Goal: Information Seeking & Learning: Learn about a topic

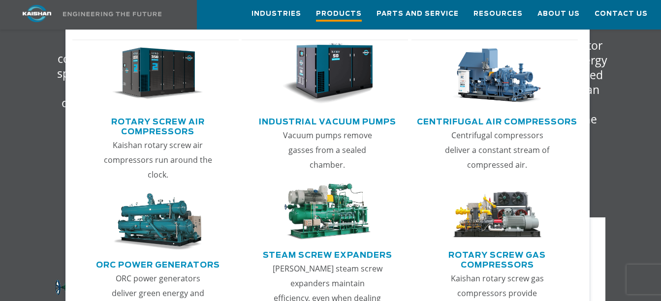
scroll to position [1919, 0]
click at [340, 13] on span "Products" at bounding box center [339, 14] width 46 height 13
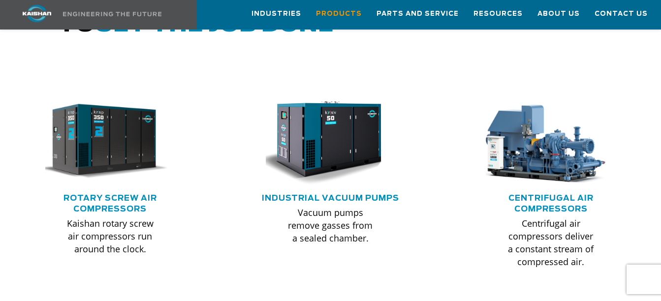
scroll to position [590, 0]
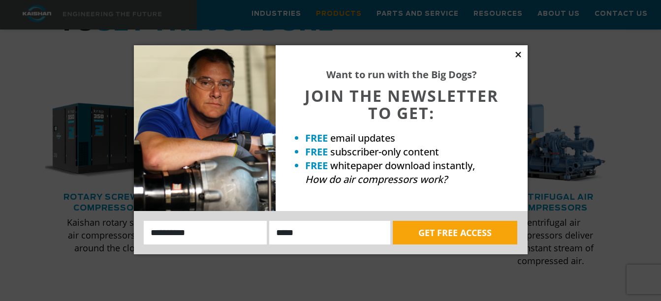
click at [517, 54] on icon at bounding box center [517, 54] width 5 height 5
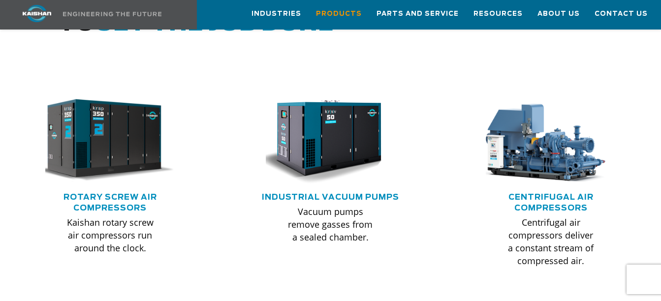
click at [97, 131] on img at bounding box center [102, 141] width 143 height 96
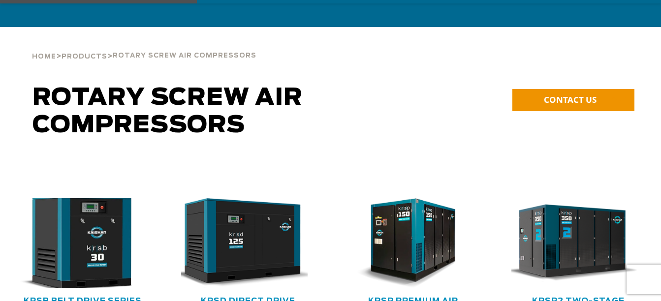
scroll to position [49, 0]
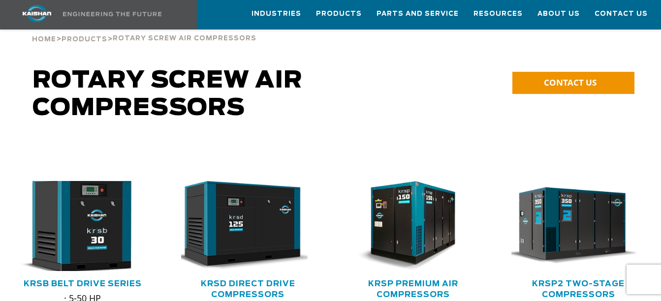
click at [95, 204] on img at bounding box center [74, 226] width 147 height 99
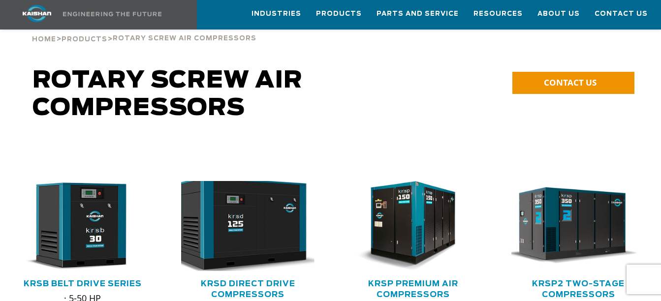
click at [286, 231] on img at bounding box center [240, 226] width 147 height 99
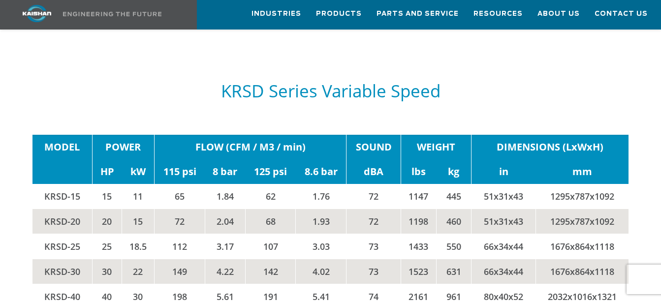
scroll to position [1919, 0]
